Goal: Task Accomplishment & Management: Manage account settings

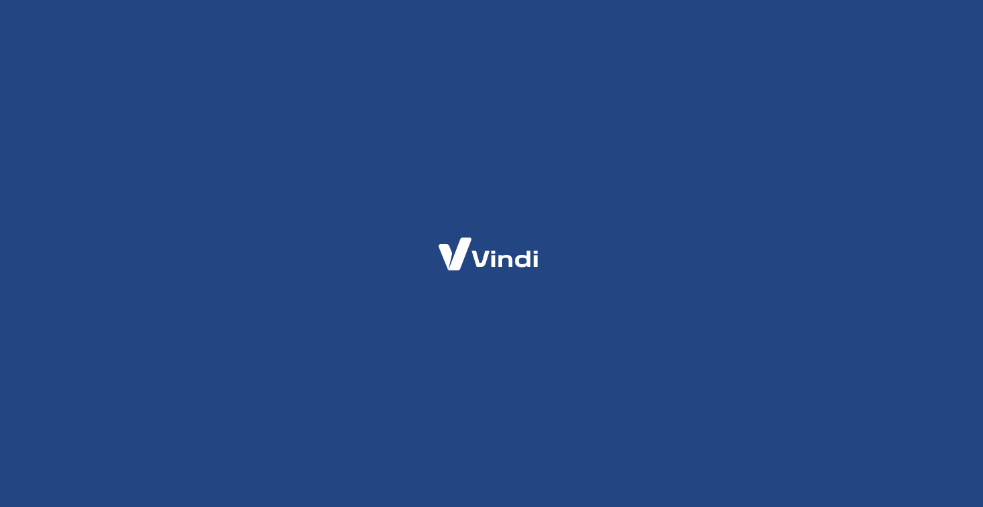
click at [342, 322] on div at bounding box center [491, 253] width 983 height 507
